Goal: Task Accomplishment & Management: Complete application form

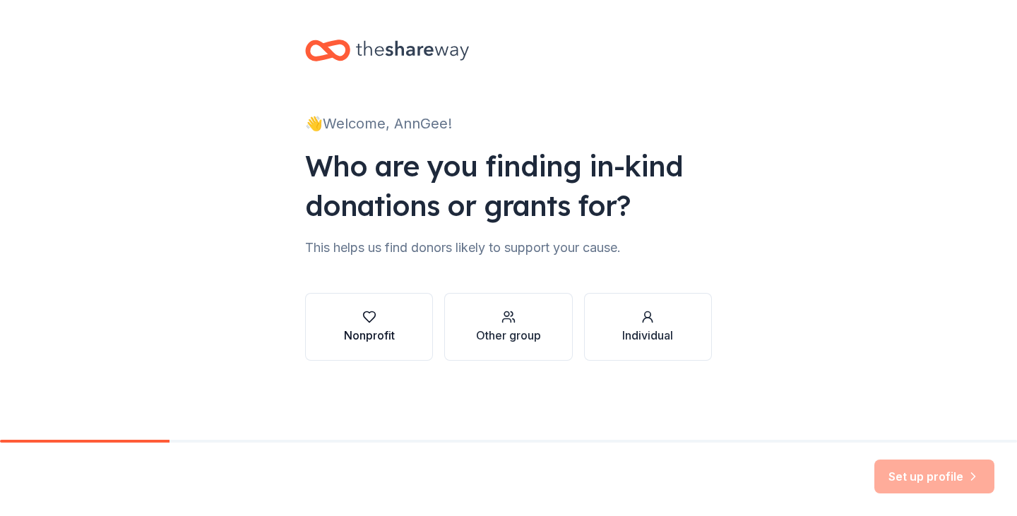
click at [357, 328] on div "Nonprofit" at bounding box center [369, 335] width 51 height 17
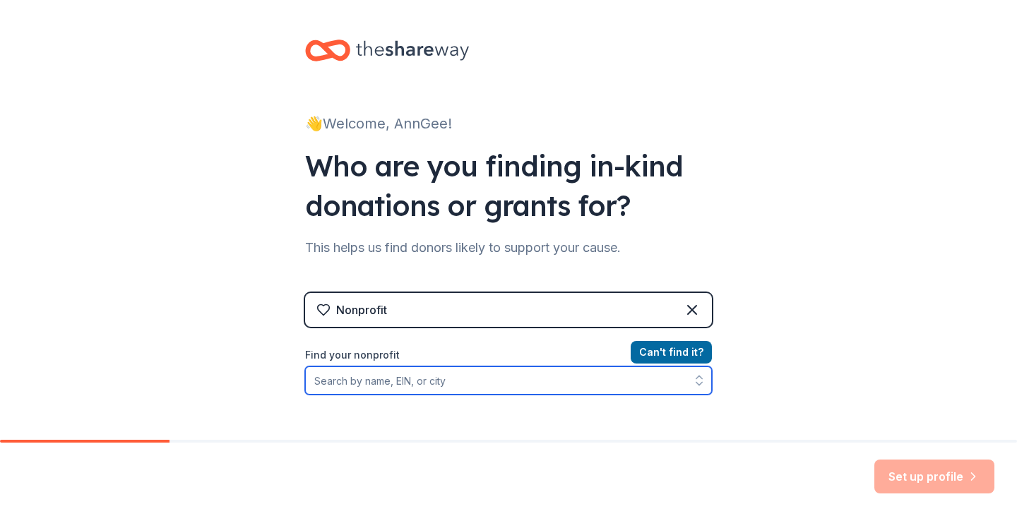
drag, startPoint x: 633, startPoint y: 384, endPoint x: 625, endPoint y: 383, distance: 8.6
click at [625, 383] on input "Find your nonprofit" at bounding box center [508, 381] width 407 height 28
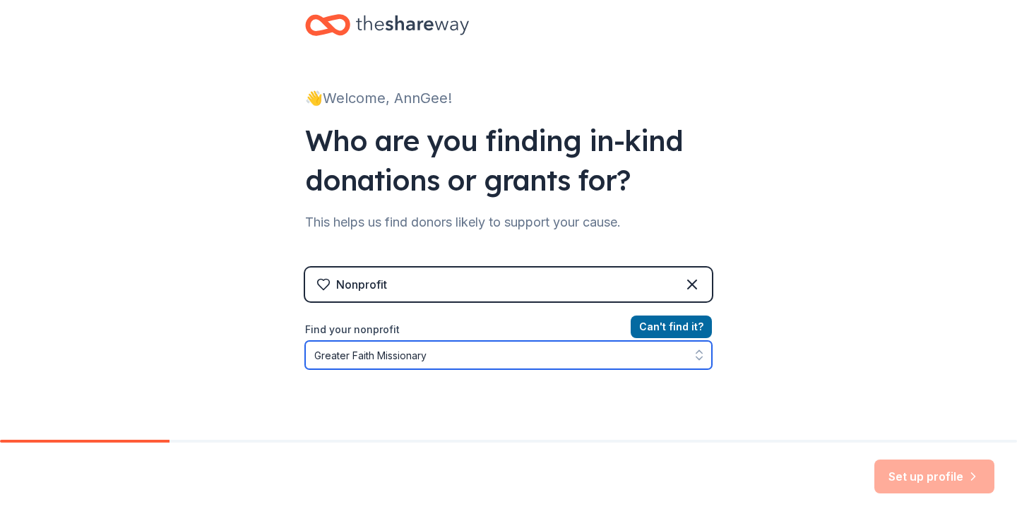
type input "Greater Faith Missionary"
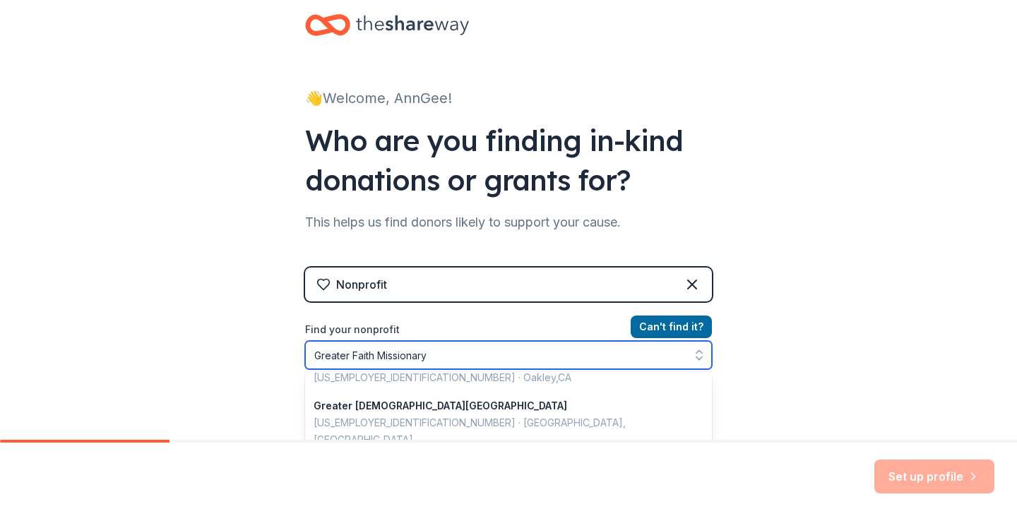
scroll to position [168, 0]
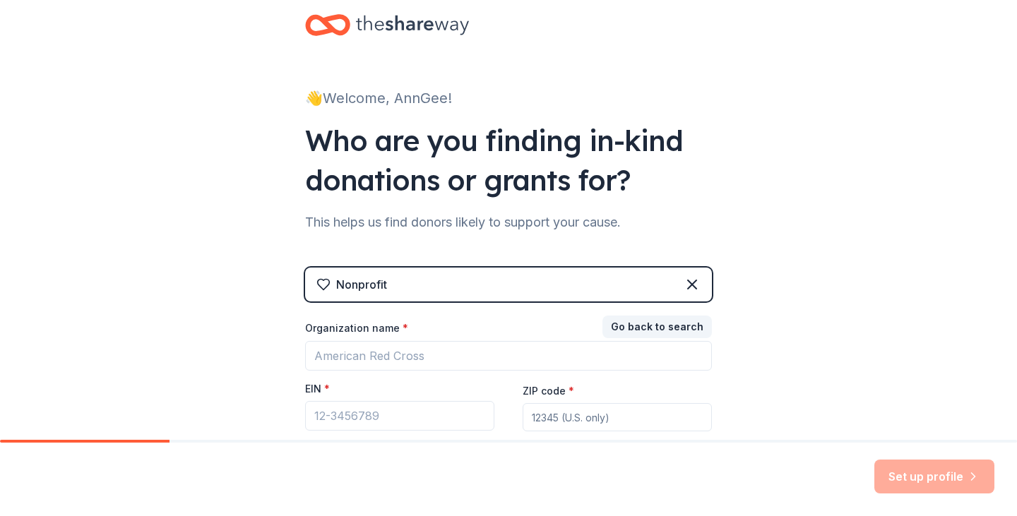
click at [704, 434] on div "👋 Welcome, AnnGee! Who are you finding in-kind donations or grants for? This he…" at bounding box center [509, 265] width 452 height 581
click at [703, 432] on div "Organization name * EIN * ZIP code * Don ' t have an EIN? Register under other …" at bounding box center [508, 390] width 407 height 138
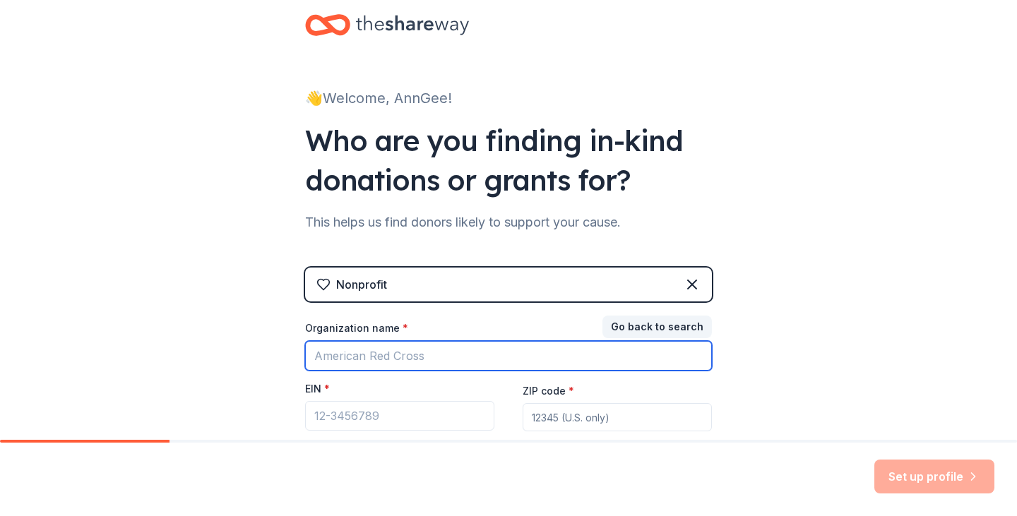
click at [434, 367] on input "Organization name *" at bounding box center [508, 356] width 407 height 30
drag, startPoint x: 415, startPoint y: 357, endPoint x: 305, endPoint y: 359, distance: 110.2
click at [305, 359] on input "Organization name *" at bounding box center [508, 356] width 407 height 30
click at [408, 356] on input "Organization name *" at bounding box center [508, 356] width 407 height 30
click at [414, 356] on input "Organization name *" at bounding box center [508, 356] width 407 height 30
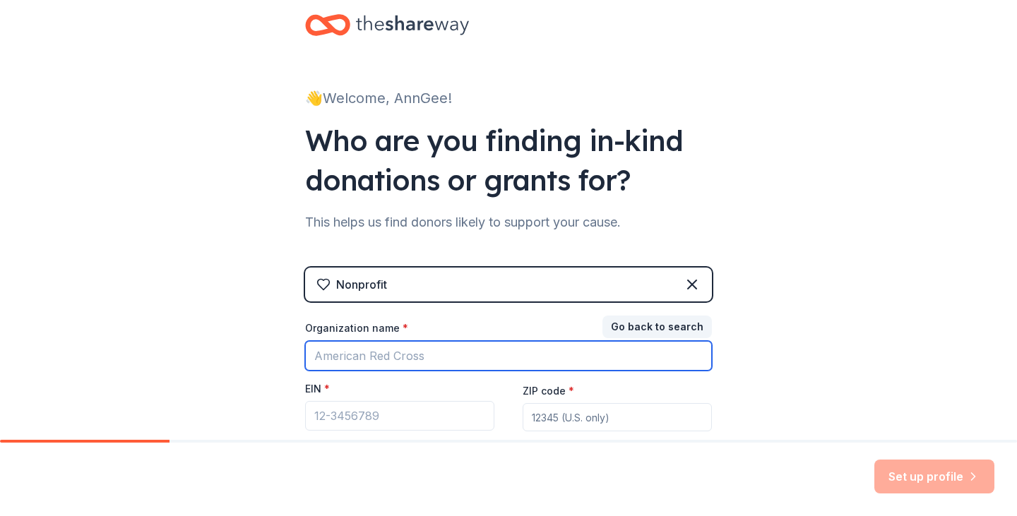
drag, startPoint x: 422, startPoint y: 356, endPoint x: 297, endPoint y: 357, distance: 124.3
click at [297, 357] on div "👋 Welcome, AnnGee! Who are you finding in-kind donations or grants for? This he…" at bounding box center [509, 265] width 452 height 581
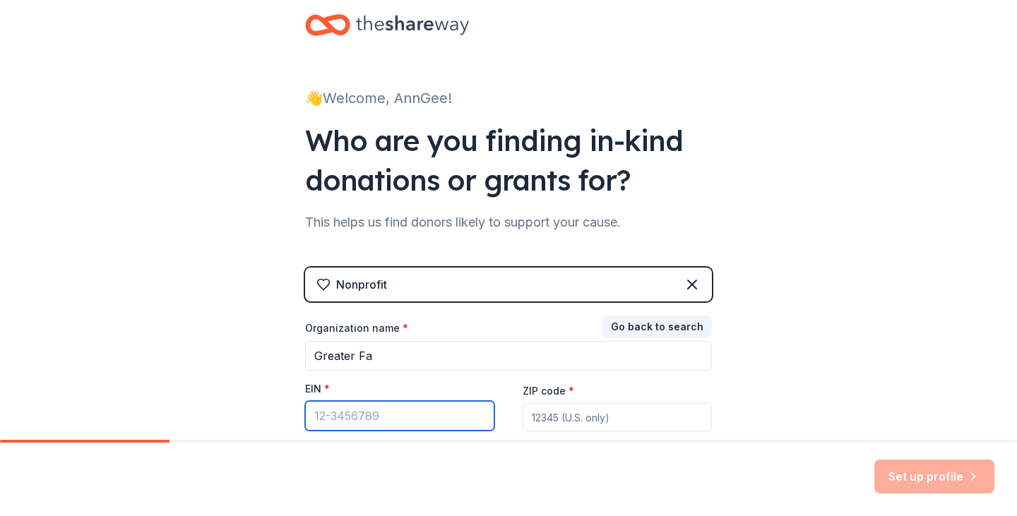
drag, startPoint x: 365, startPoint y: 417, endPoint x: 291, endPoint y: 410, distance: 74.5
click at [291, 410] on div "👋 Welcome, AnnGee! Who are you finding in-kind donations or grants for? This he…" at bounding box center [509, 265] width 452 height 581
drag, startPoint x: 348, startPoint y: 414, endPoint x: 325, endPoint y: 413, distance: 22.7
click at [325, 413] on input "EIN *" at bounding box center [399, 416] width 189 height 30
click at [377, 418] on input "EIN *" at bounding box center [399, 416] width 189 height 30
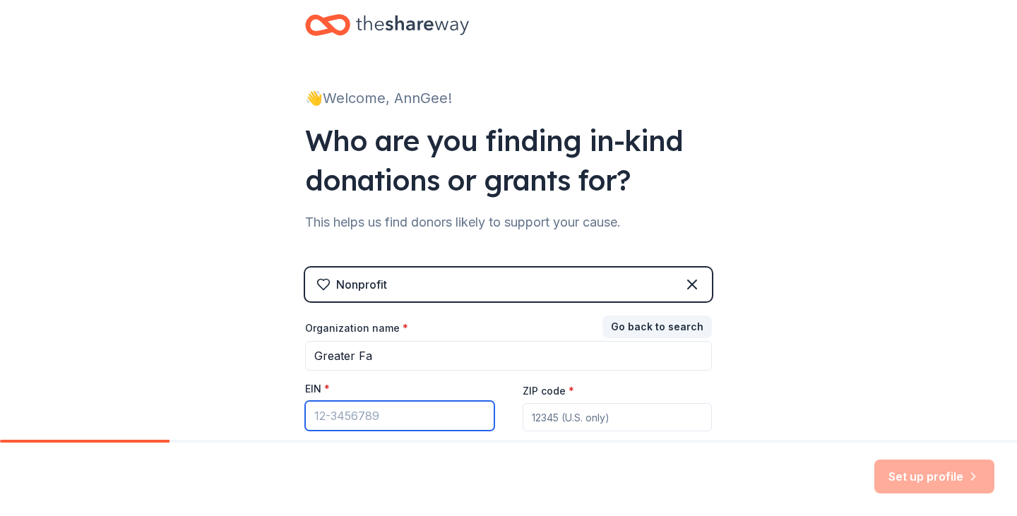
click at [377, 418] on input "EIN *" at bounding box center [399, 416] width 189 height 30
click at [372, 415] on input "EIN *" at bounding box center [399, 416] width 189 height 30
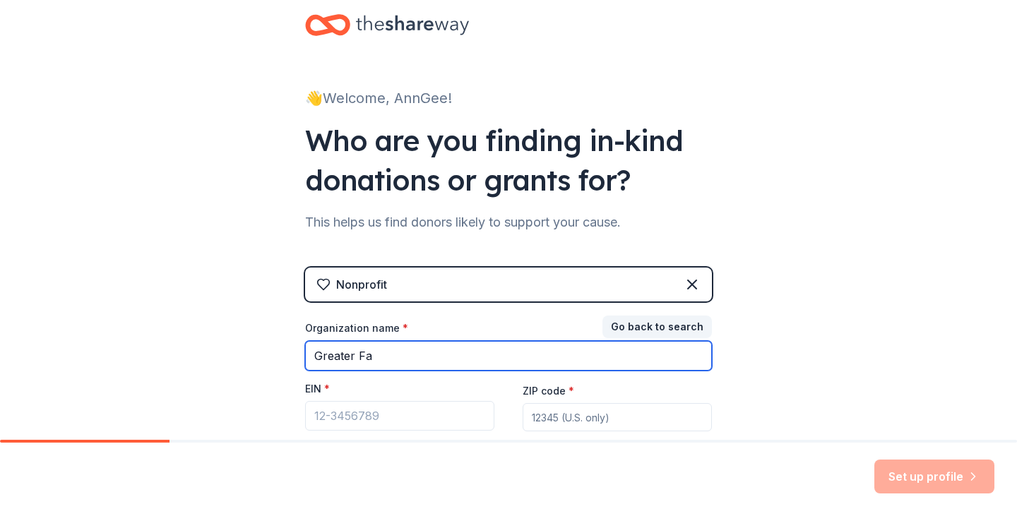
click at [591, 362] on input "Greater Fa" at bounding box center [508, 356] width 407 height 30
type input "G"
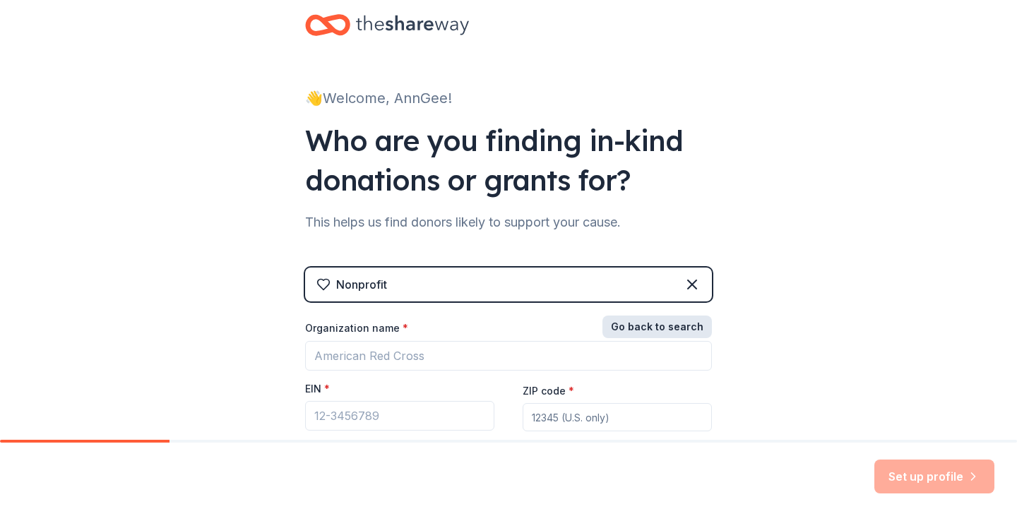
click at [645, 325] on button "Go back to search" at bounding box center [658, 327] width 110 height 23
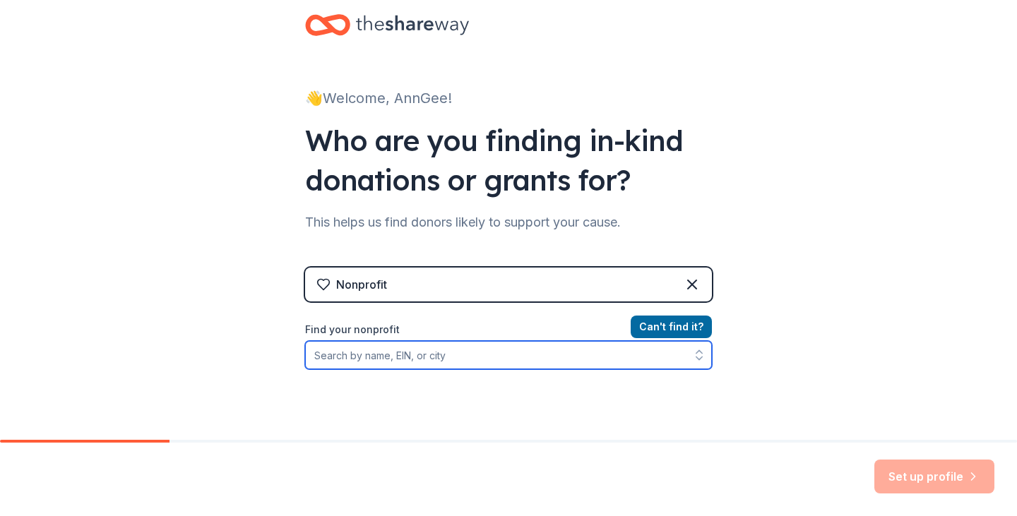
click at [385, 358] on input "Find your nonprofit" at bounding box center [508, 355] width 407 height 28
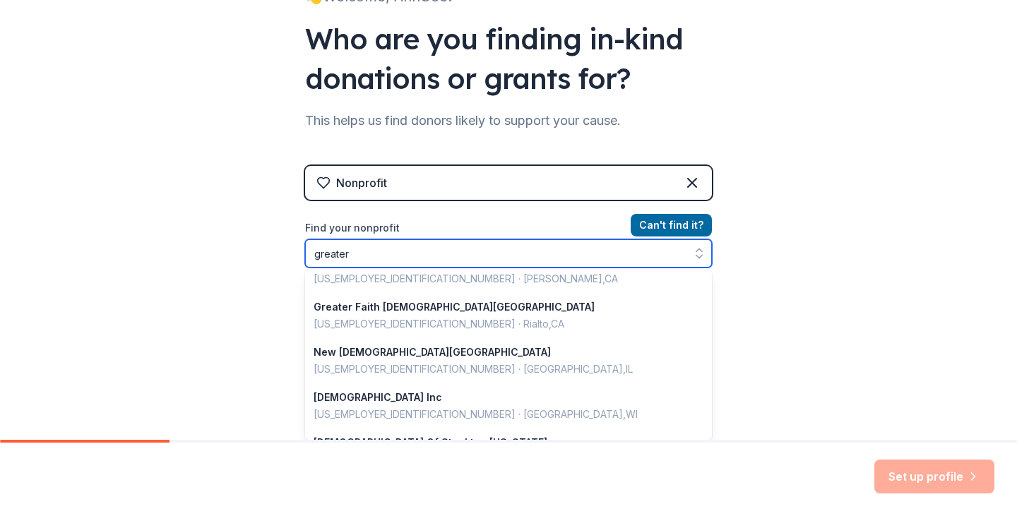
scroll to position [0, 0]
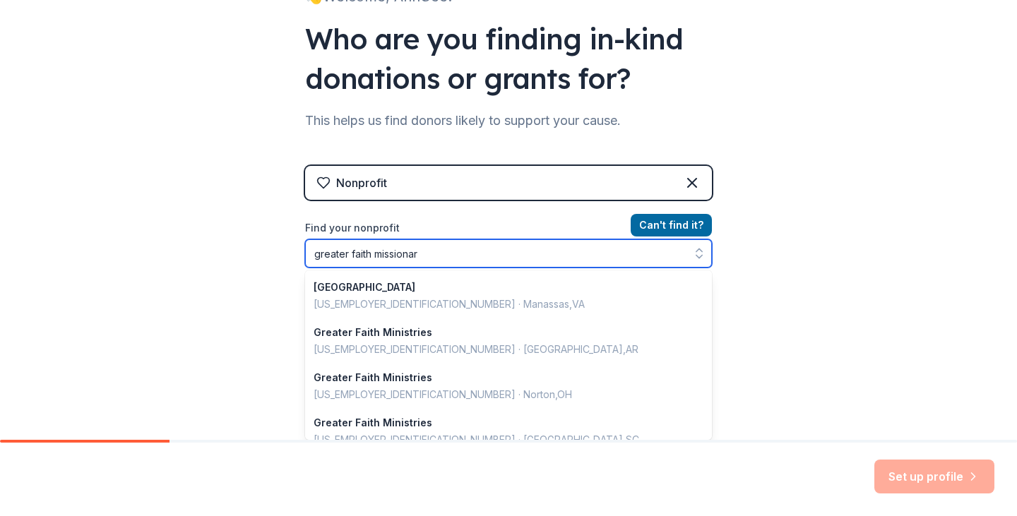
type input "greater faith missionary"
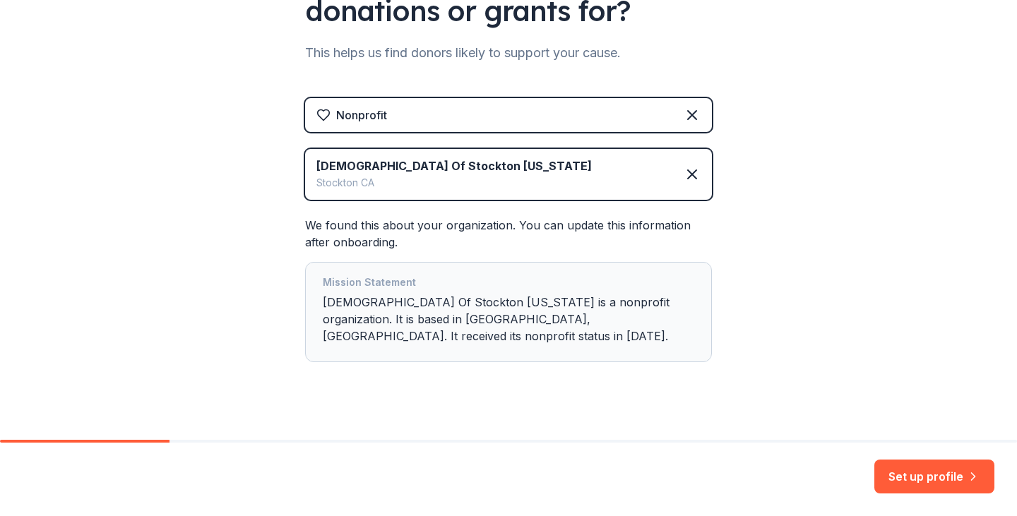
scroll to position [196, 0]
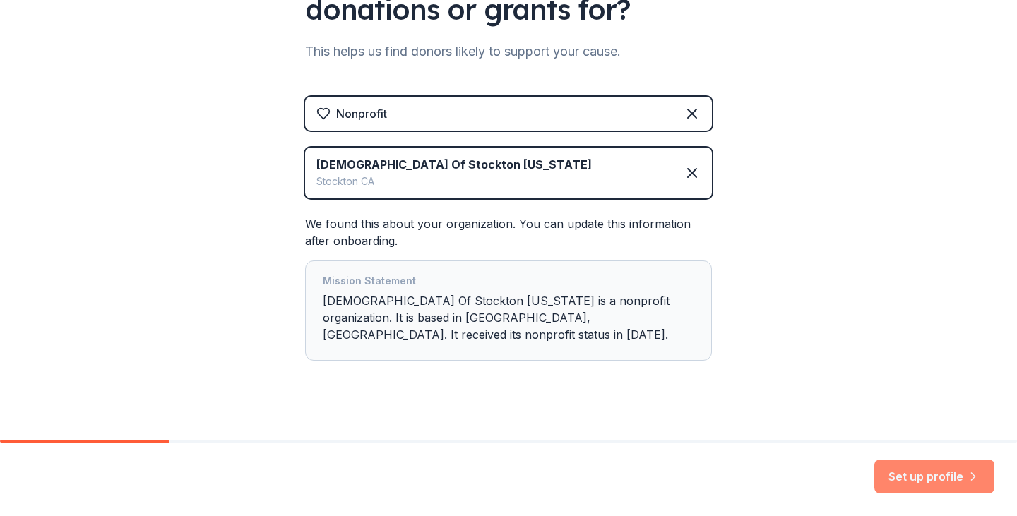
click at [911, 476] on button "Set up profile" at bounding box center [935, 477] width 120 height 34
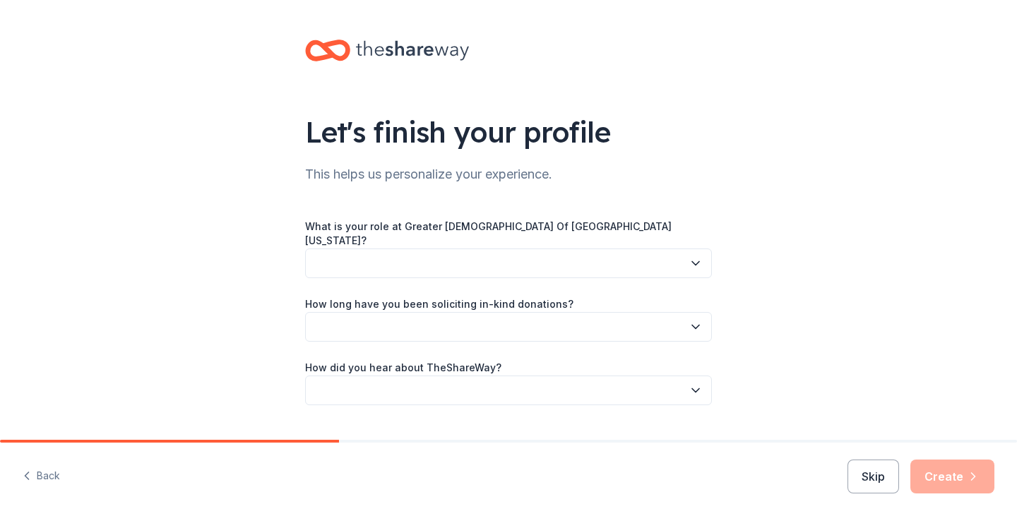
click at [692, 256] on icon "button" at bounding box center [696, 263] width 14 height 14
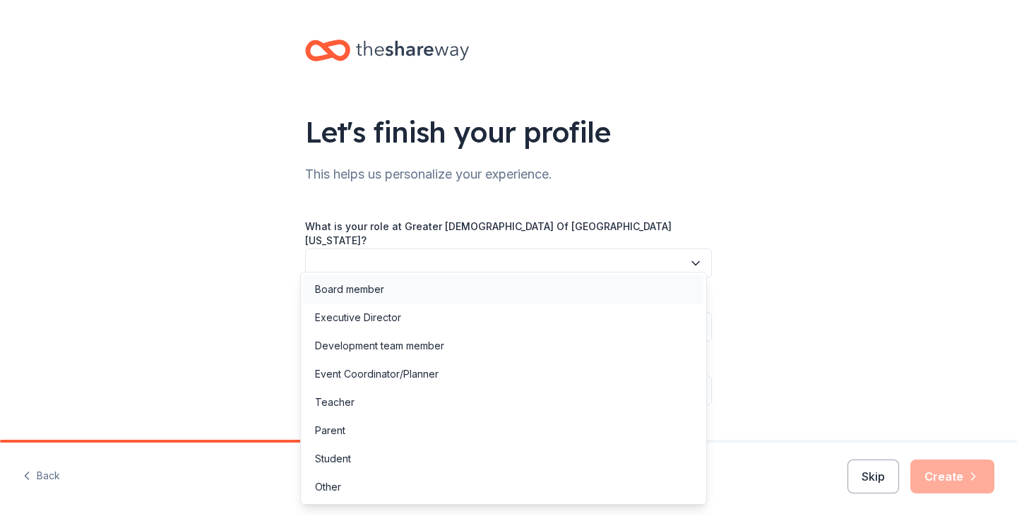
click at [378, 290] on div "Board member" at bounding box center [349, 289] width 69 height 17
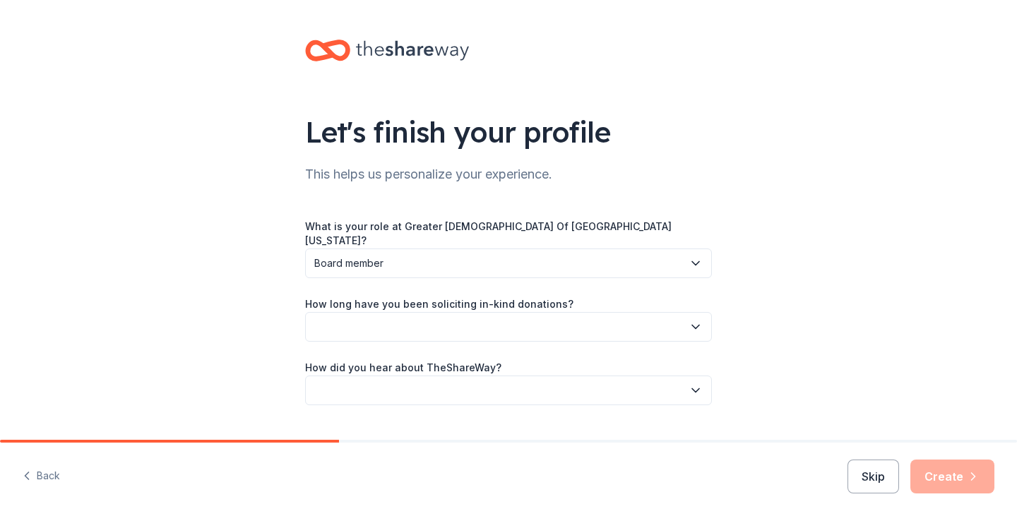
click at [692, 325] on icon "button" at bounding box center [695, 327] width 7 height 4
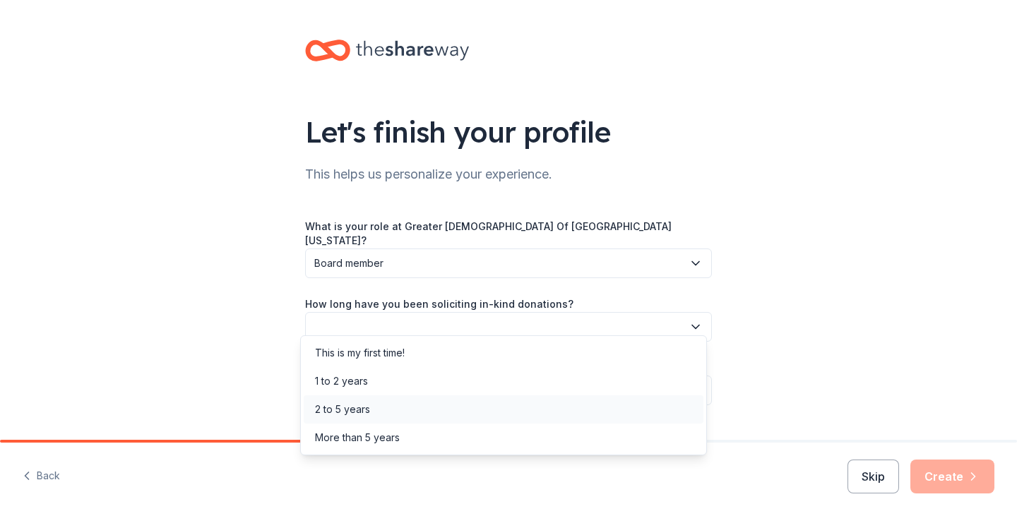
click at [439, 410] on div "2 to 5 years" at bounding box center [504, 410] width 400 height 28
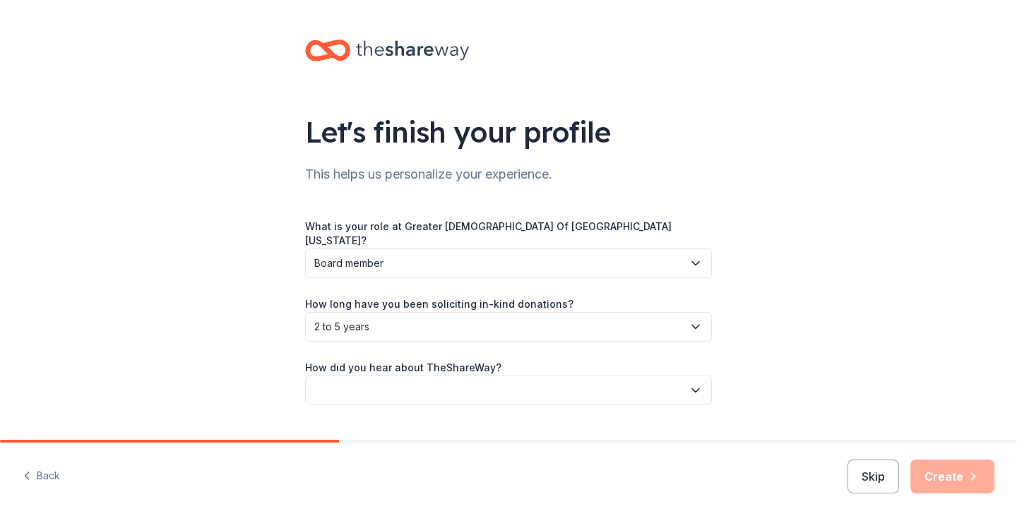
click at [617, 380] on button "button" at bounding box center [508, 391] width 407 height 30
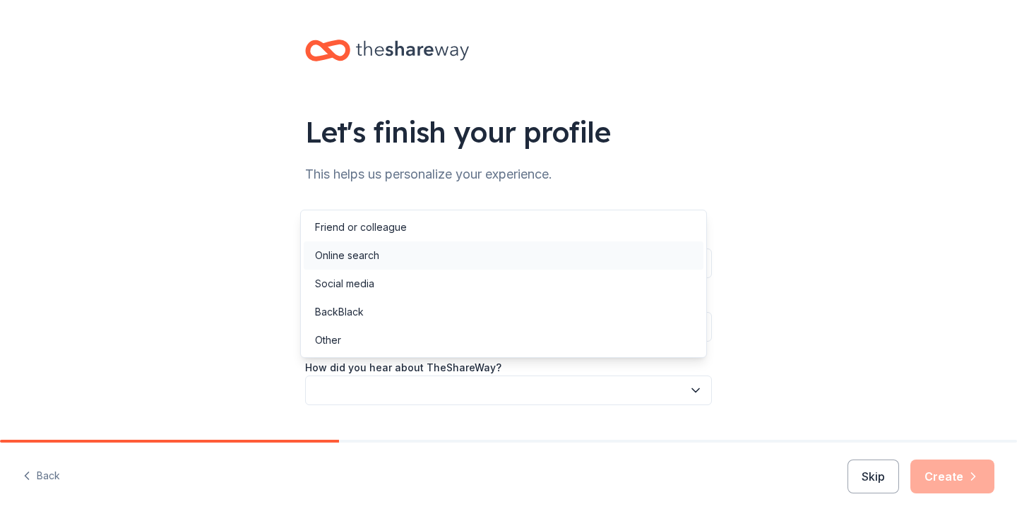
click at [372, 255] on div "Online search" at bounding box center [347, 255] width 64 height 17
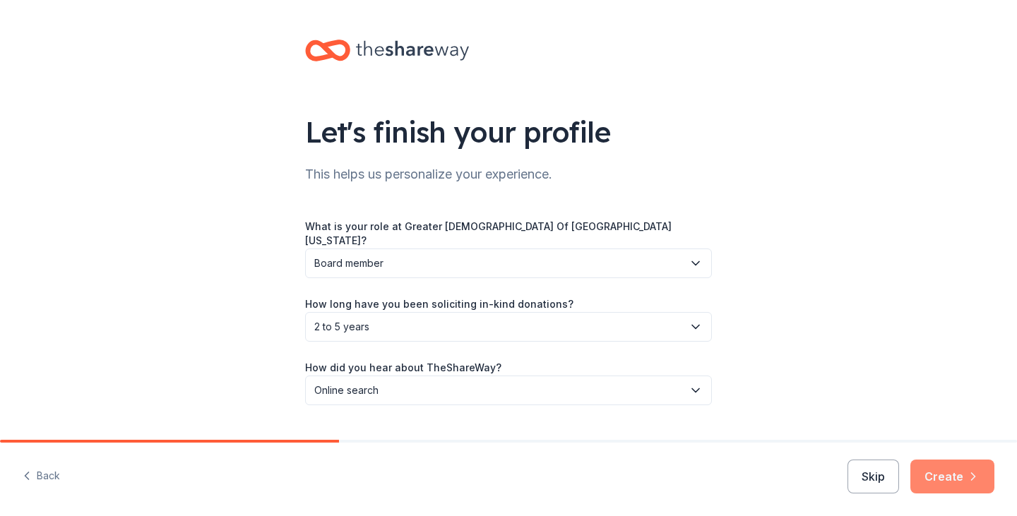
click at [946, 480] on button "Create" at bounding box center [953, 477] width 84 height 34
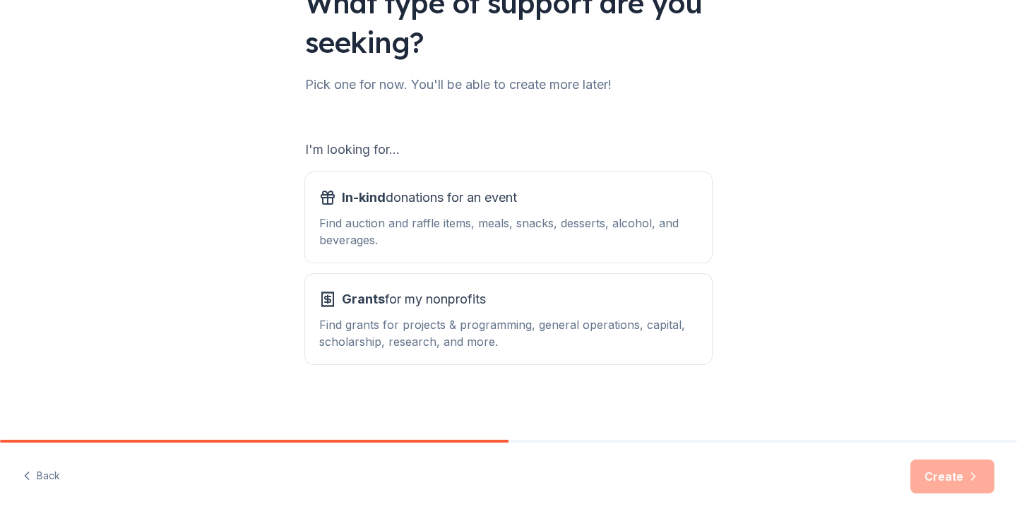
scroll to position [130, 0]
click at [478, 227] on div "Find auction and raffle items, meals, snacks, desserts, alcohol, and beverages." at bounding box center [508, 231] width 379 height 34
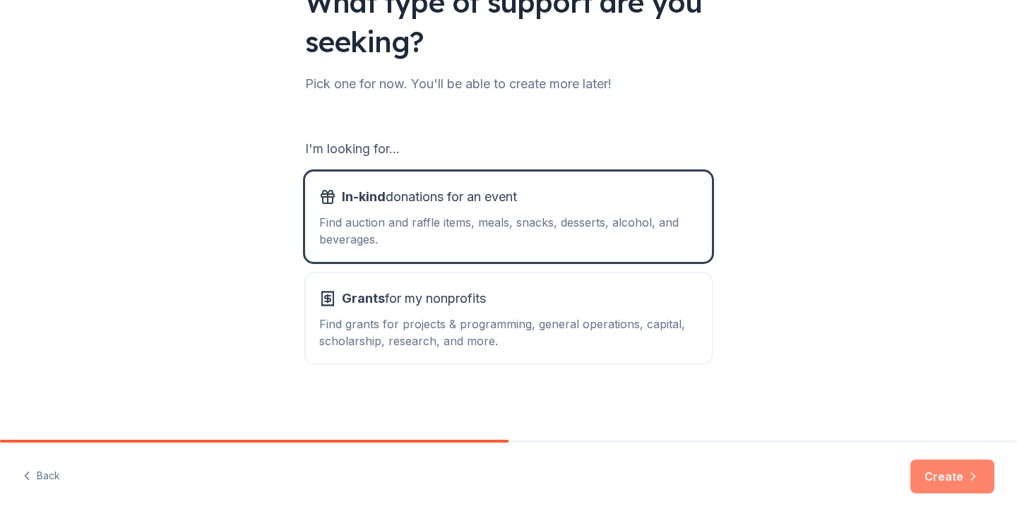
click at [942, 469] on button "Create" at bounding box center [953, 477] width 84 height 34
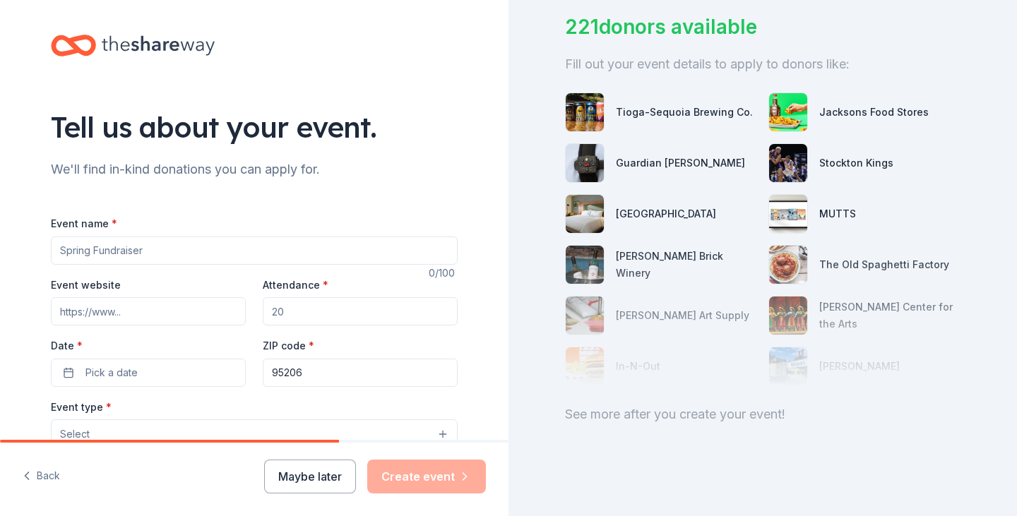
scroll to position [112, 0]
click at [218, 235] on div "Event name *" at bounding box center [254, 240] width 407 height 50
click at [164, 247] on input "Event name *" at bounding box center [254, 251] width 407 height 28
type input "80th [DEMOGRAPHIC_DATA] Anniversary"
click at [142, 306] on input "Event website" at bounding box center [148, 311] width 195 height 28
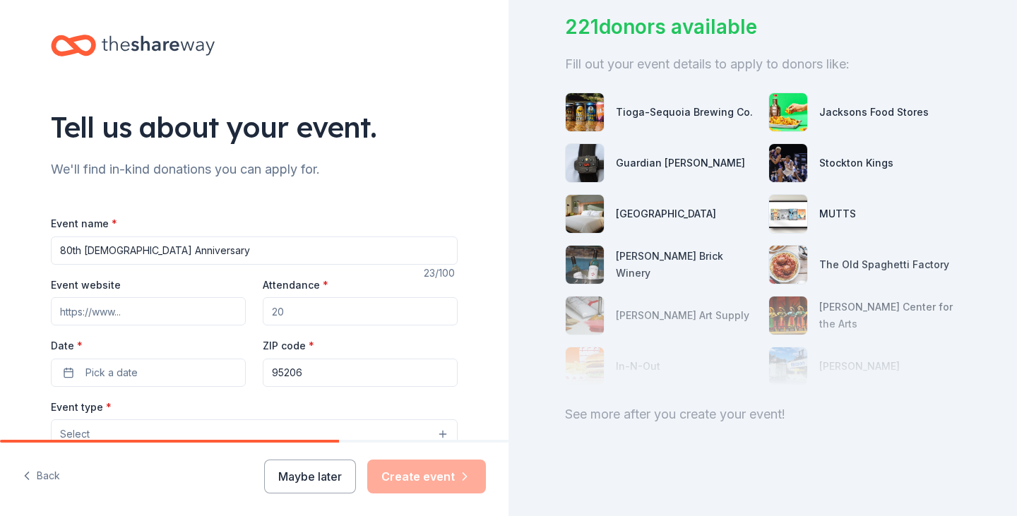
click at [95, 304] on input "Event website" at bounding box center [148, 311] width 195 height 28
paste input "[DOMAIN_NAME]"
type input "[DOMAIN_NAME]"
click at [283, 312] on input "Attendance *" at bounding box center [360, 311] width 195 height 28
drag, startPoint x: 283, startPoint y: 312, endPoint x: 273, endPoint y: 312, distance: 9.2
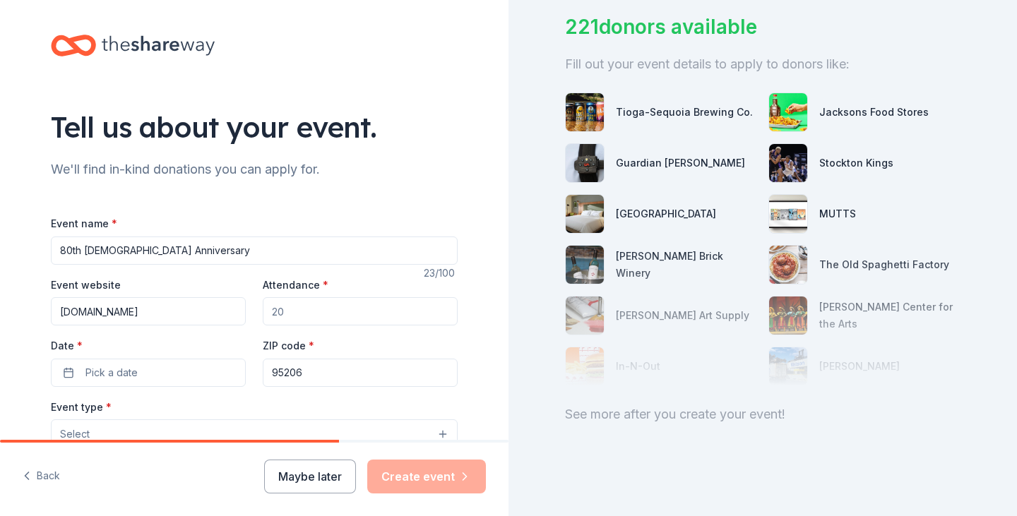
click at [273, 312] on input "Attendance *" at bounding box center [360, 311] width 195 height 28
type input "200"
click at [98, 370] on span "Pick a date" at bounding box center [111, 373] width 52 height 17
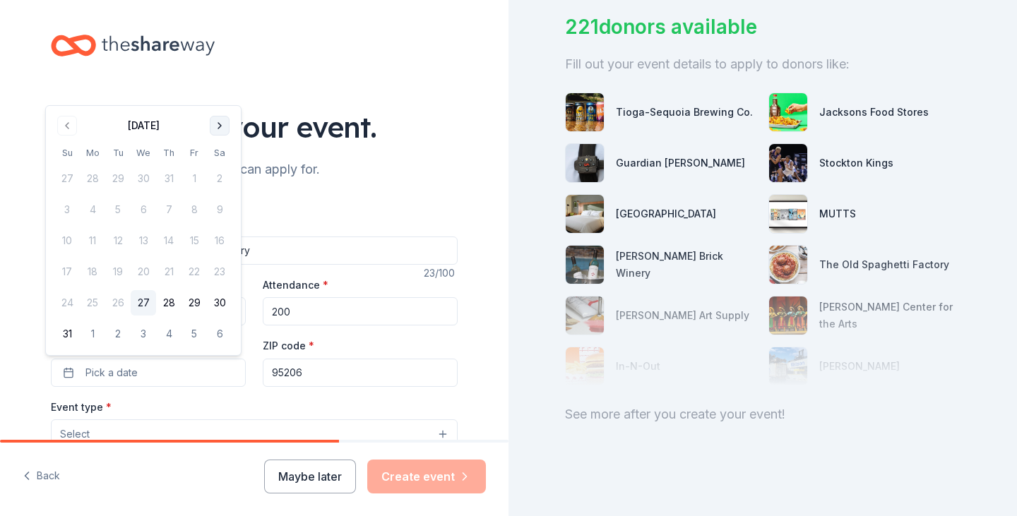
click at [217, 130] on button "Go to next month" at bounding box center [220, 126] width 20 height 20
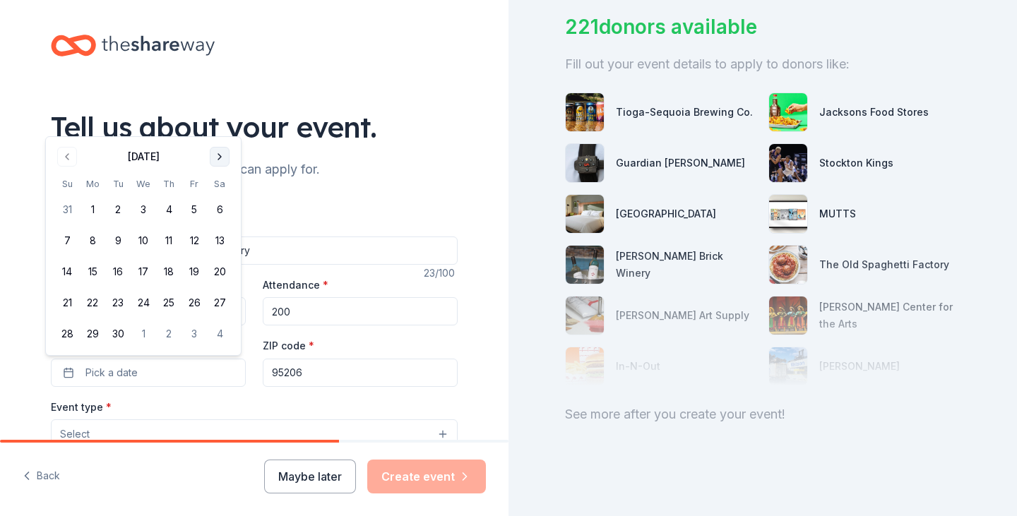
click at [216, 162] on button "Go to next month" at bounding box center [220, 157] width 20 height 20
click at [220, 246] on button "11" at bounding box center [219, 240] width 25 height 25
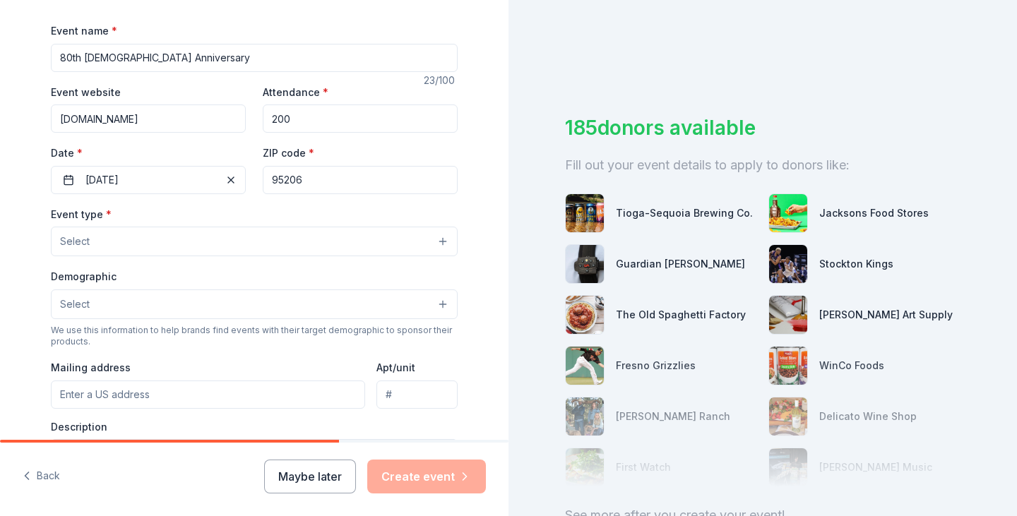
scroll to position [195, 0]
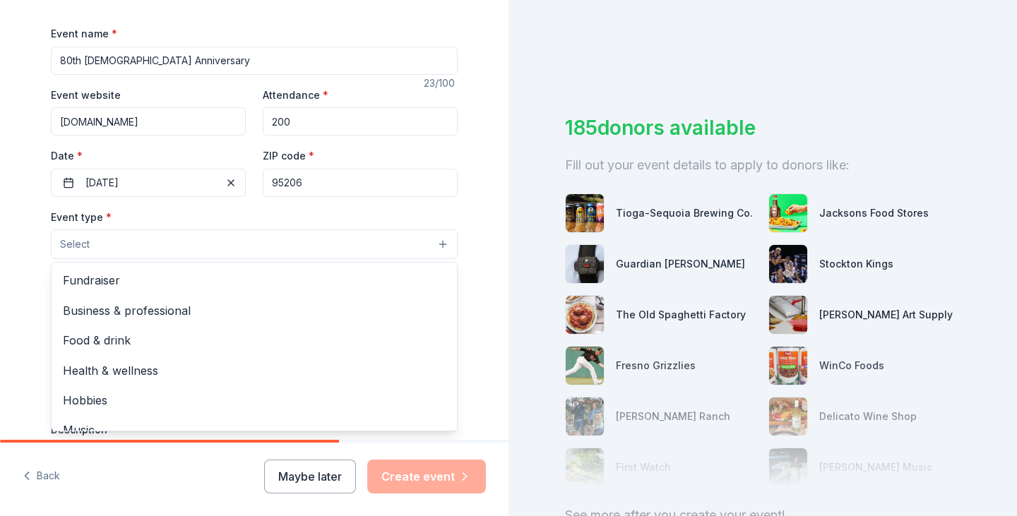
click at [439, 243] on button "Select" at bounding box center [254, 245] width 407 height 30
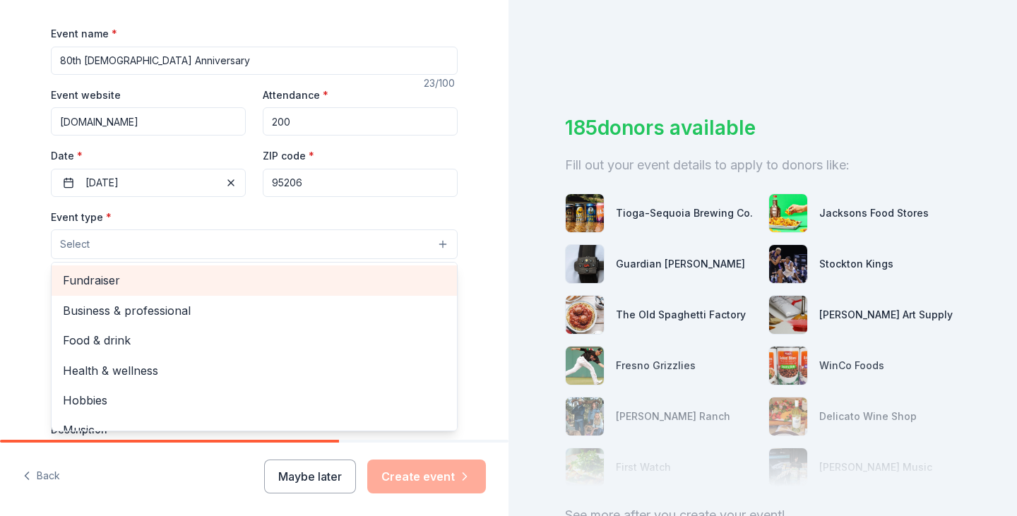
click at [112, 283] on span "Fundraiser" at bounding box center [254, 280] width 383 height 18
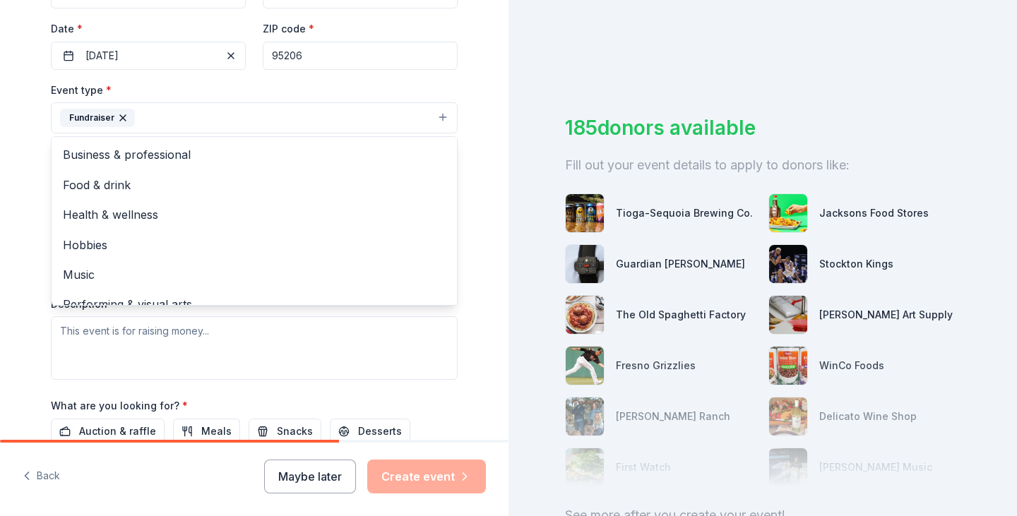
scroll to position [17, 0]
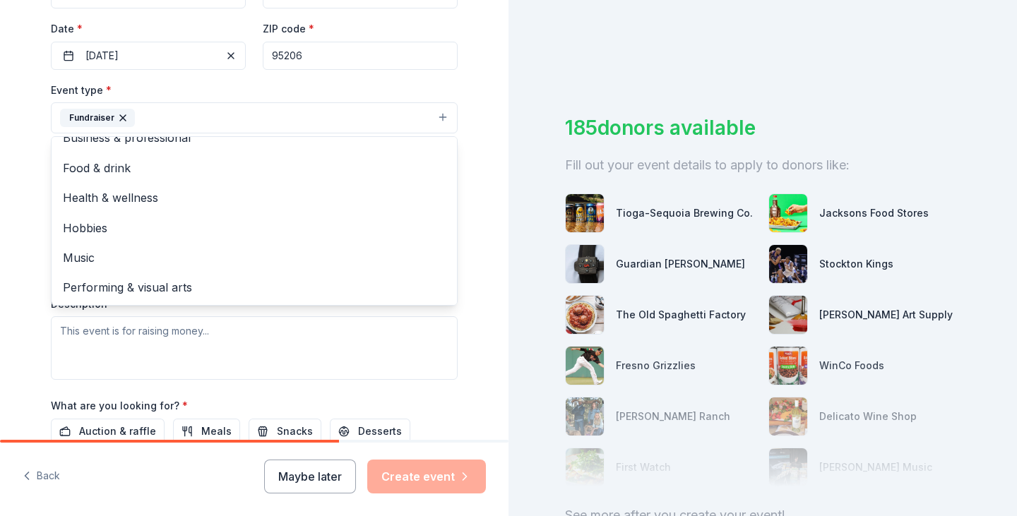
click at [13, 273] on div "Tell us about your event. We'll find in-kind donations you can apply for. Event…" at bounding box center [254, 149] width 509 height 942
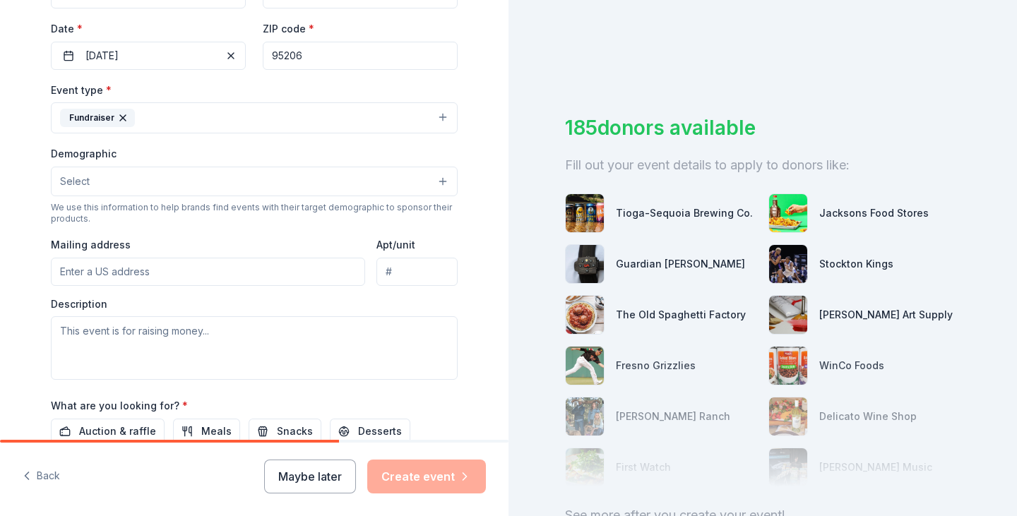
click at [433, 182] on button "Select" at bounding box center [254, 182] width 407 height 30
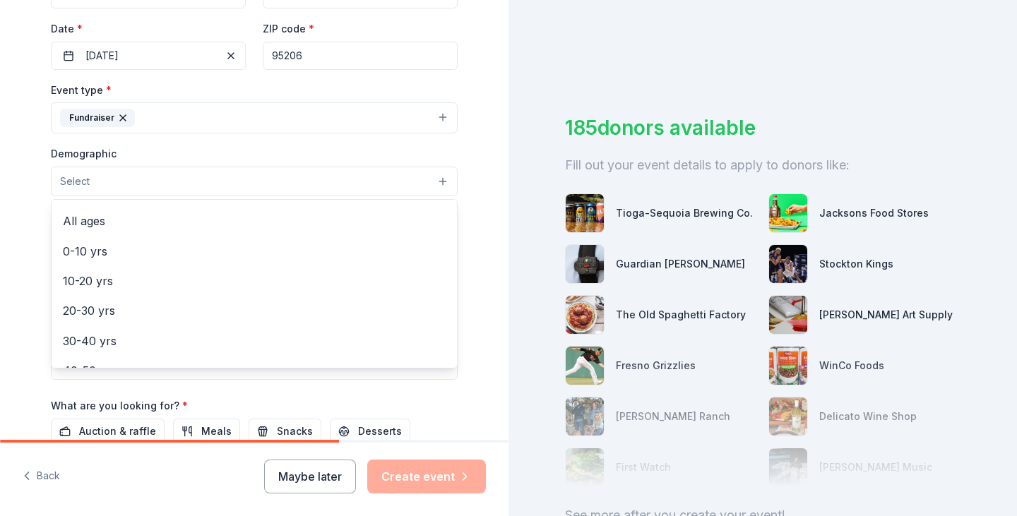
scroll to position [0, 0]
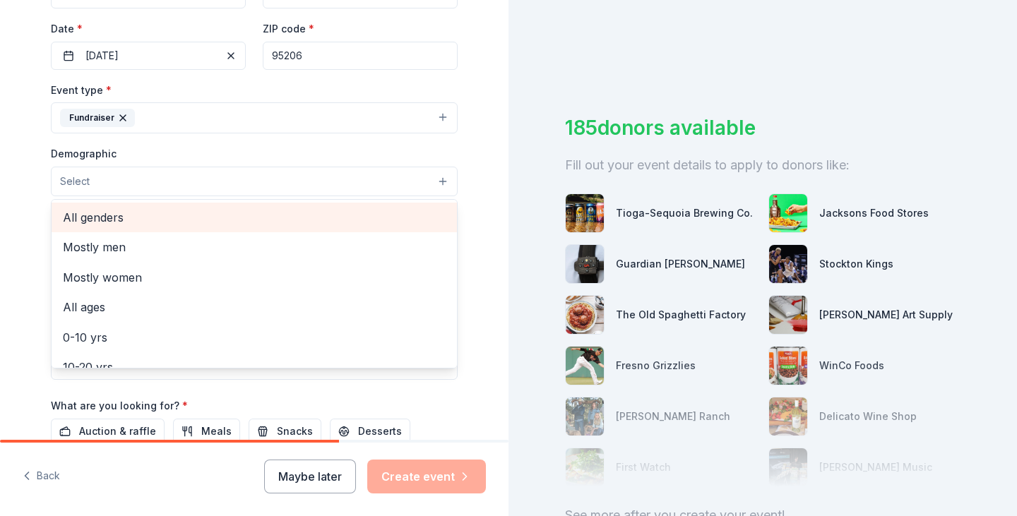
click at [76, 213] on span "All genders" at bounding box center [254, 217] width 383 height 18
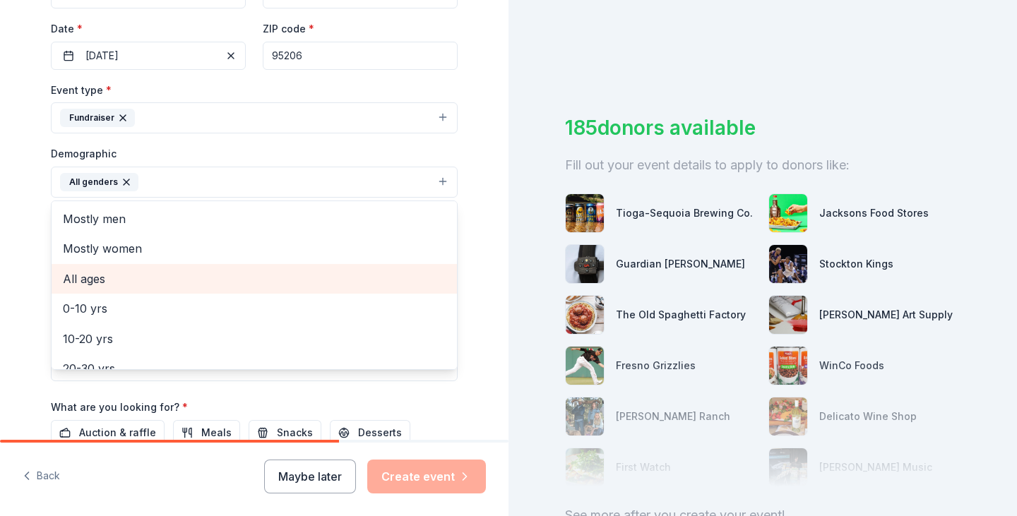
click at [71, 279] on span "All ages" at bounding box center [254, 279] width 383 height 18
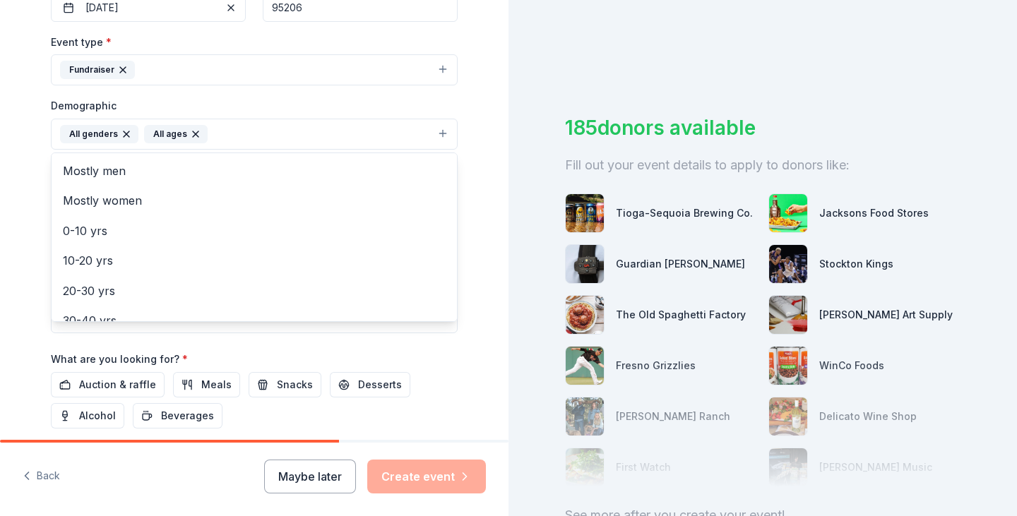
scroll to position [407, 0]
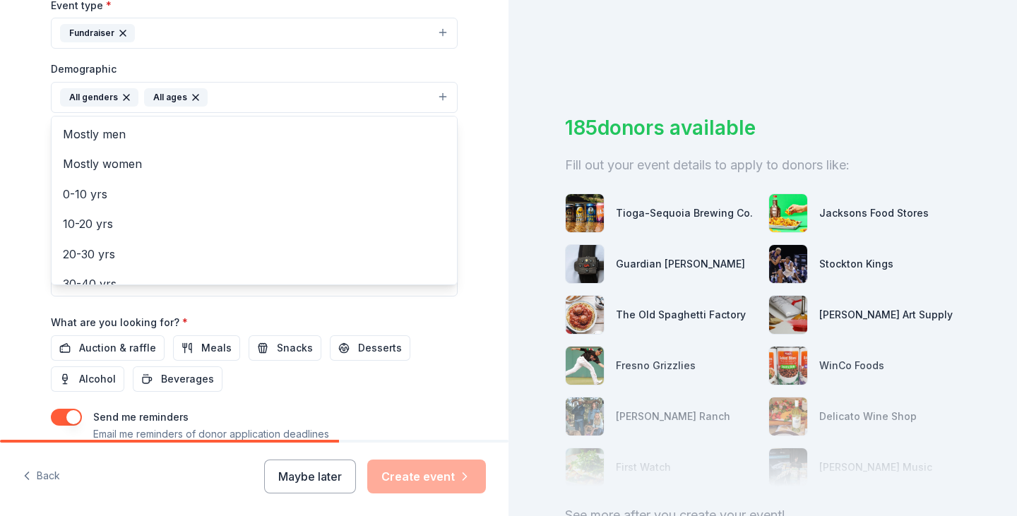
click at [478, 321] on div "Tell us about your event. We'll find in-kind donations you can apply for. Event…" at bounding box center [254, 64] width 509 height 943
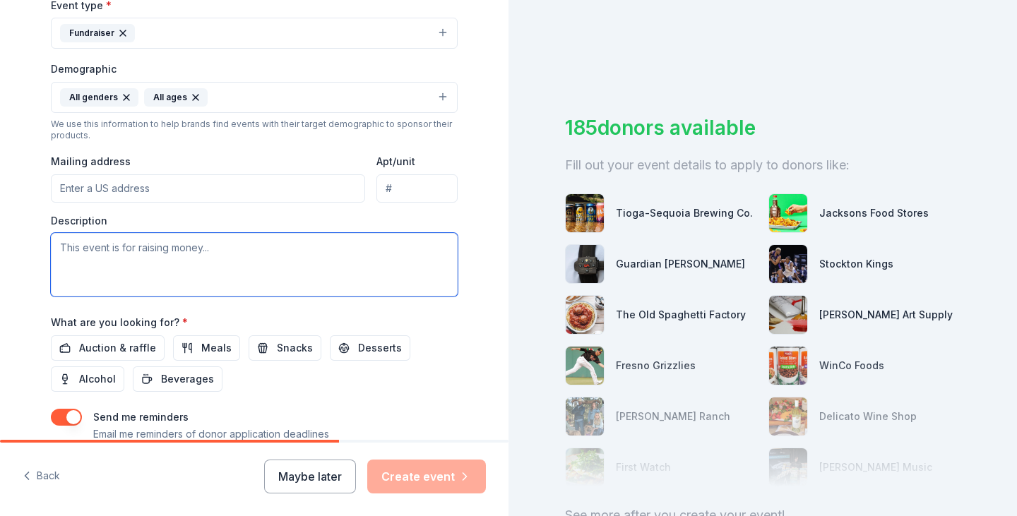
click at [93, 256] on textarea at bounding box center [254, 265] width 407 height 64
paste textarea "[DEMOGRAPHIC_DATA] is located at [STREET_ADDRESS]. We will be celebrating our 8…"
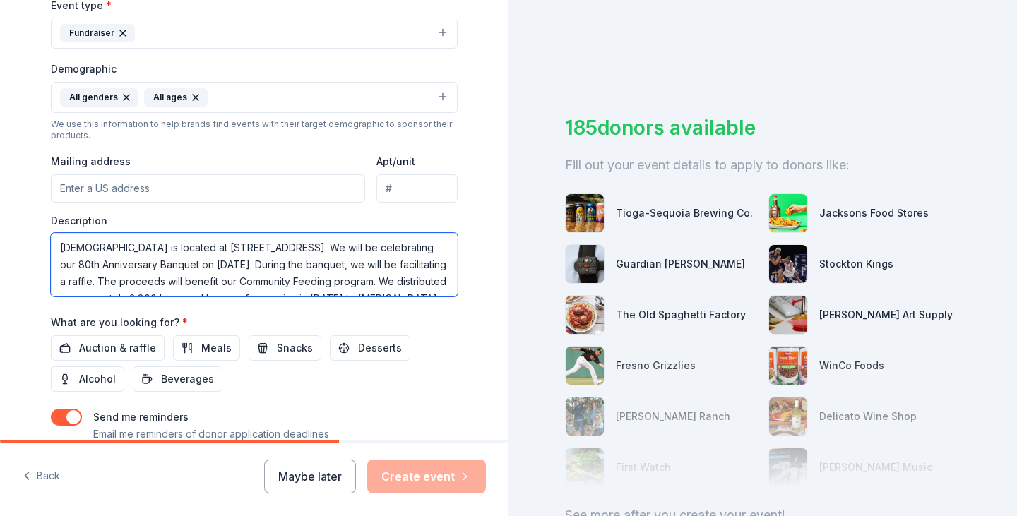
scroll to position [43, 0]
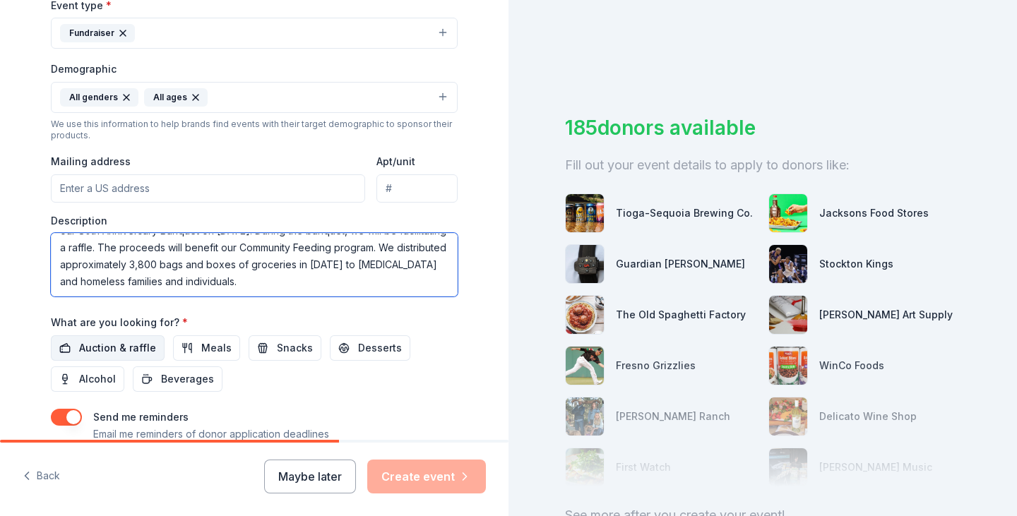
type textarea "[DEMOGRAPHIC_DATA] is located at [STREET_ADDRESS]. We will be celebrating our 8…"
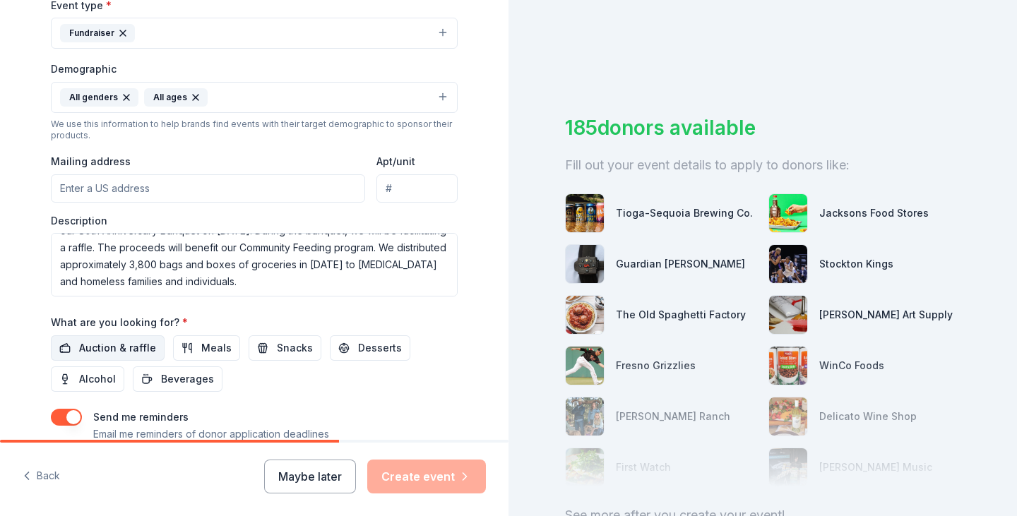
click at [91, 347] on span "Auction & raffle" at bounding box center [117, 348] width 77 height 17
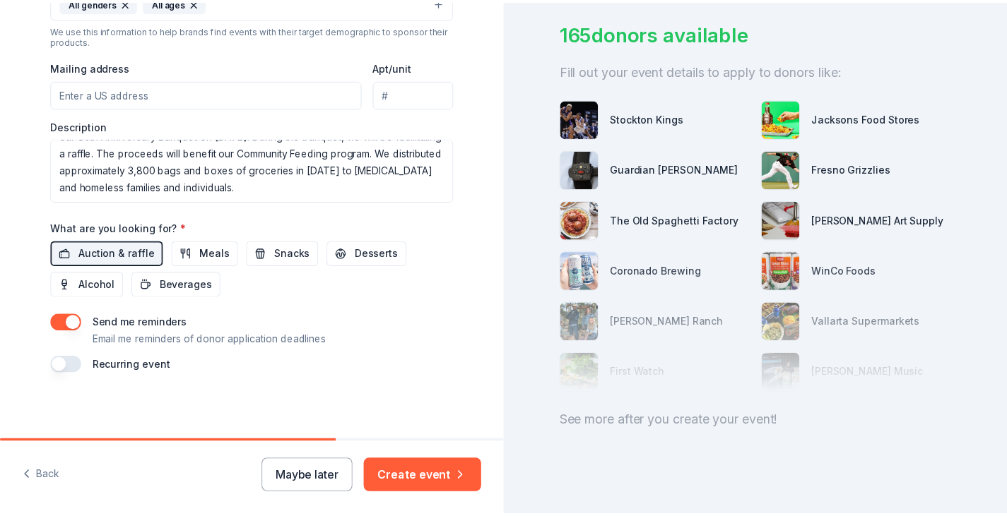
scroll to position [503, 0]
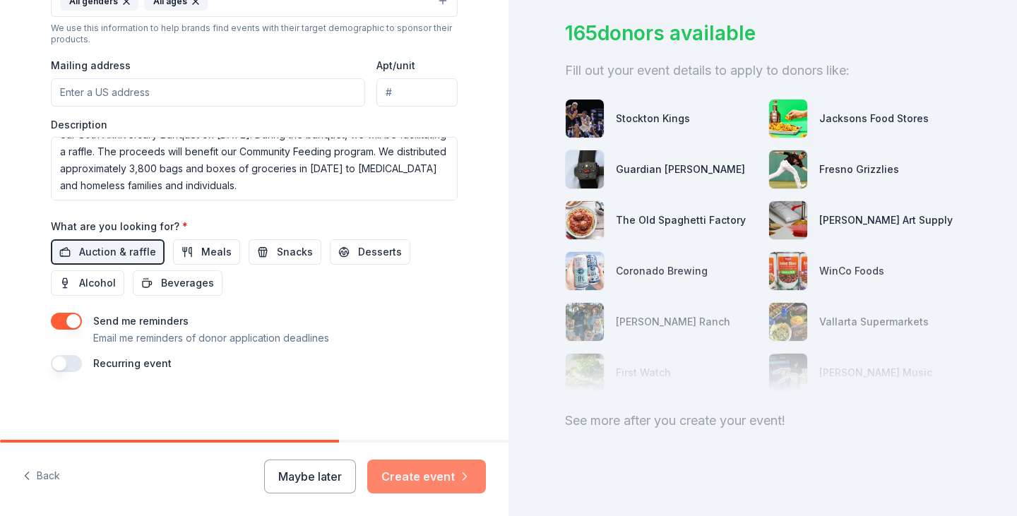
click at [404, 480] on button "Create event" at bounding box center [426, 477] width 119 height 34
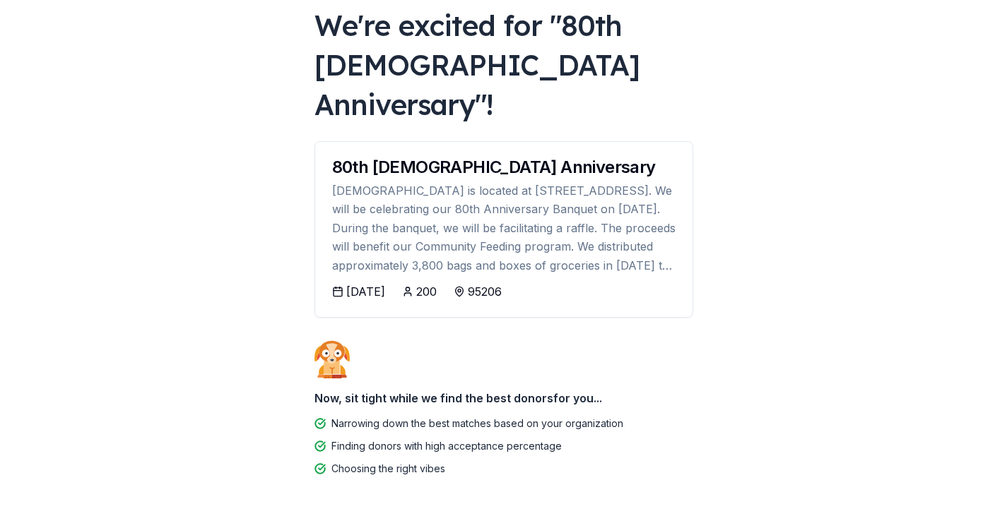
scroll to position [99, 0]
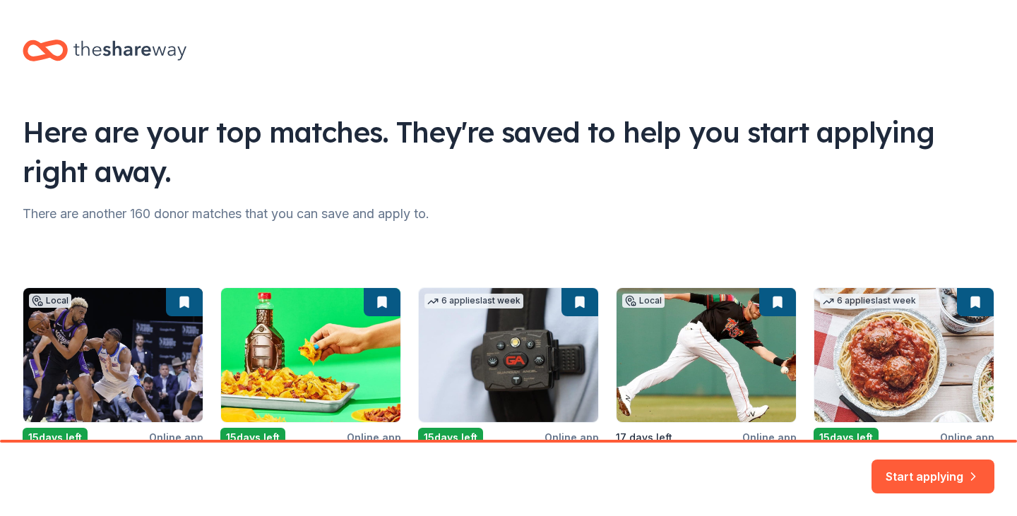
click at [995, 249] on html "Here are your top matches. They're saved to help you start applying right away.…" at bounding box center [508, 258] width 1017 height 516
